Goal: Navigation & Orientation: Understand site structure

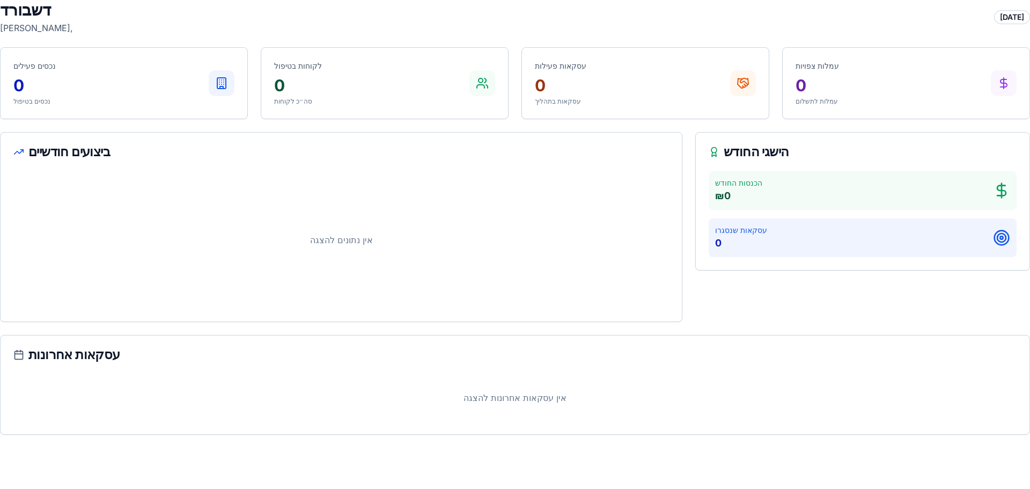
click at [998, 17] on div "[DATE]" at bounding box center [1012, 17] width 36 height 14
drag, startPoint x: 17, startPoint y: 30, endPoint x: 152, endPoint y: 16, distance: 136.4
click at [145, 19] on div "דשבורד ברוך הבא, 15.9.2025" at bounding box center [515, 17] width 1030 height 34
click at [752, 196] on p "₪ 0" at bounding box center [738, 195] width 47 height 15
click at [576, 218] on div "אין נתונים להצגה" at bounding box center [341, 239] width 656 height 137
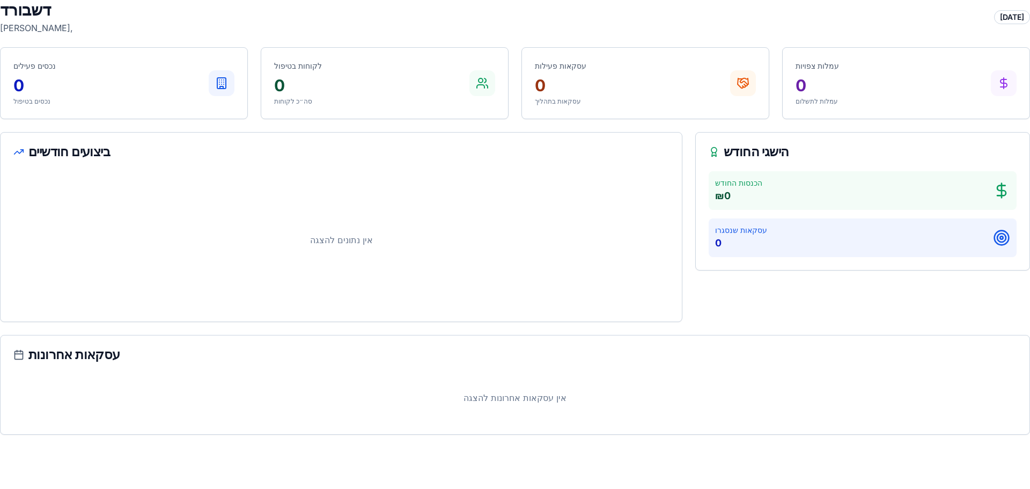
click at [576, 218] on div "אין נתונים להצגה" at bounding box center [341, 239] width 656 height 137
click at [641, 69] on div "עסקאות פעילות 0 עסקאות בתהליך" at bounding box center [645, 83] width 221 height 45
drag, startPoint x: 641, startPoint y: 69, endPoint x: 701, endPoint y: 67, distance: 60.1
click at [645, 69] on div "עסקאות פעילות 0 עסקאות בתהליך" at bounding box center [645, 83] width 221 height 45
click at [842, 69] on div "עמלות צפויות 0 עמלות לתשלום" at bounding box center [906, 83] width 221 height 45
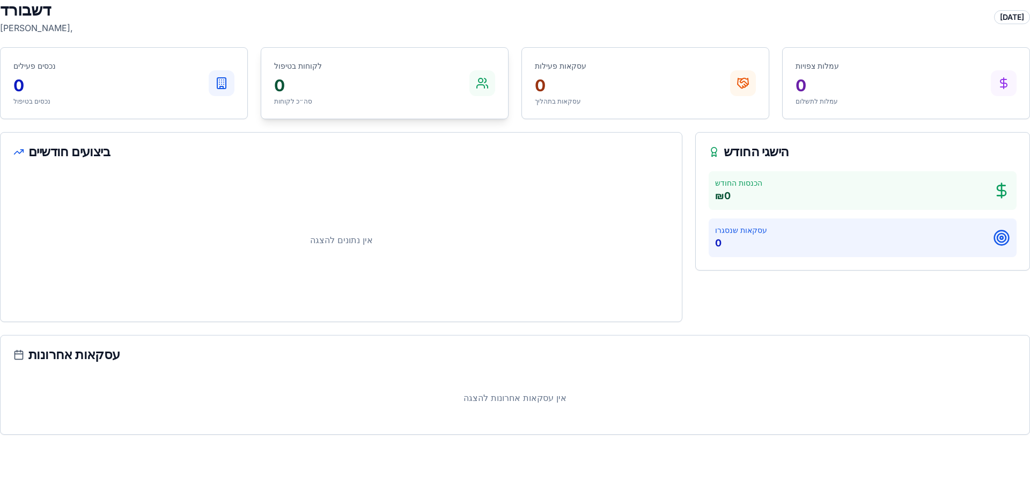
click at [417, 92] on div "לקוחות בטיפול 0 סה״כ לקוחות" at bounding box center [384, 83] width 221 height 45
click at [996, 16] on div "[DATE]" at bounding box center [1012, 17] width 36 height 14
drag, startPoint x: 1000, startPoint y: 16, endPoint x: 914, endPoint y: 28, distance: 87.2
click at [999, 16] on div "[DATE]" at bounding box center [1012, 17] width 36 height 14
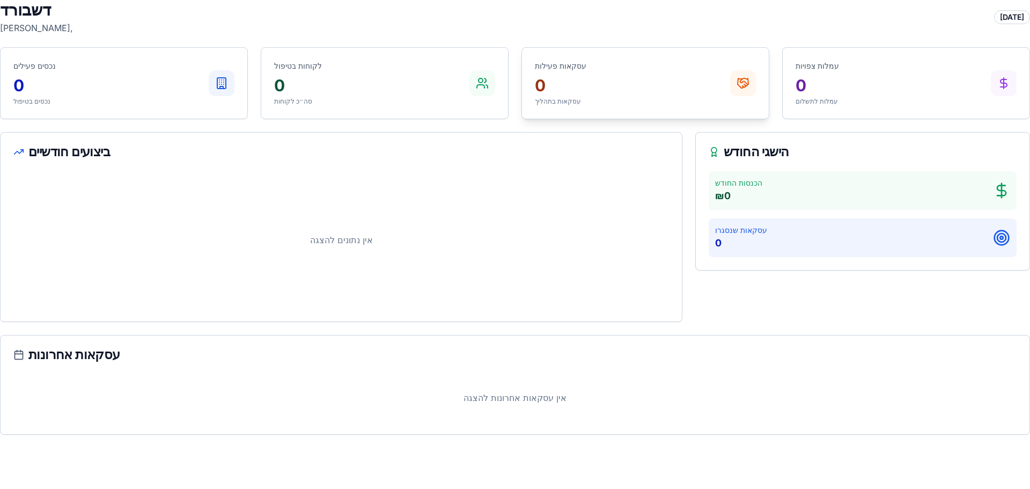
click at [740, 48] on div "עסקאות פעילות 0 עסקאות בתהליך" at bounding box center [645, 83] width 247 height 71
